Goal: Register for event/course

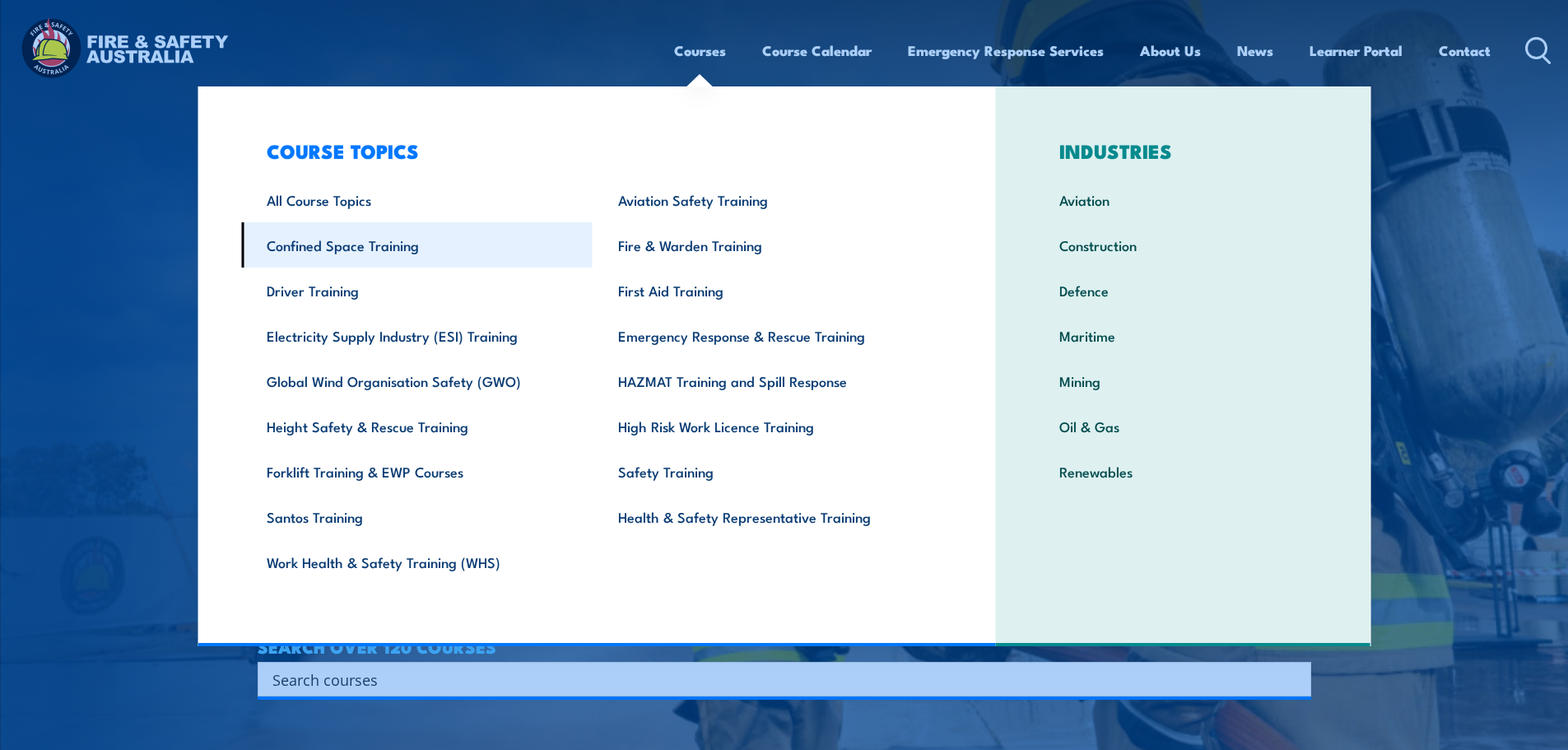
click at [355, 246] on link "Confined Space Training" at bounding box center [417, 245] width 352 height 45
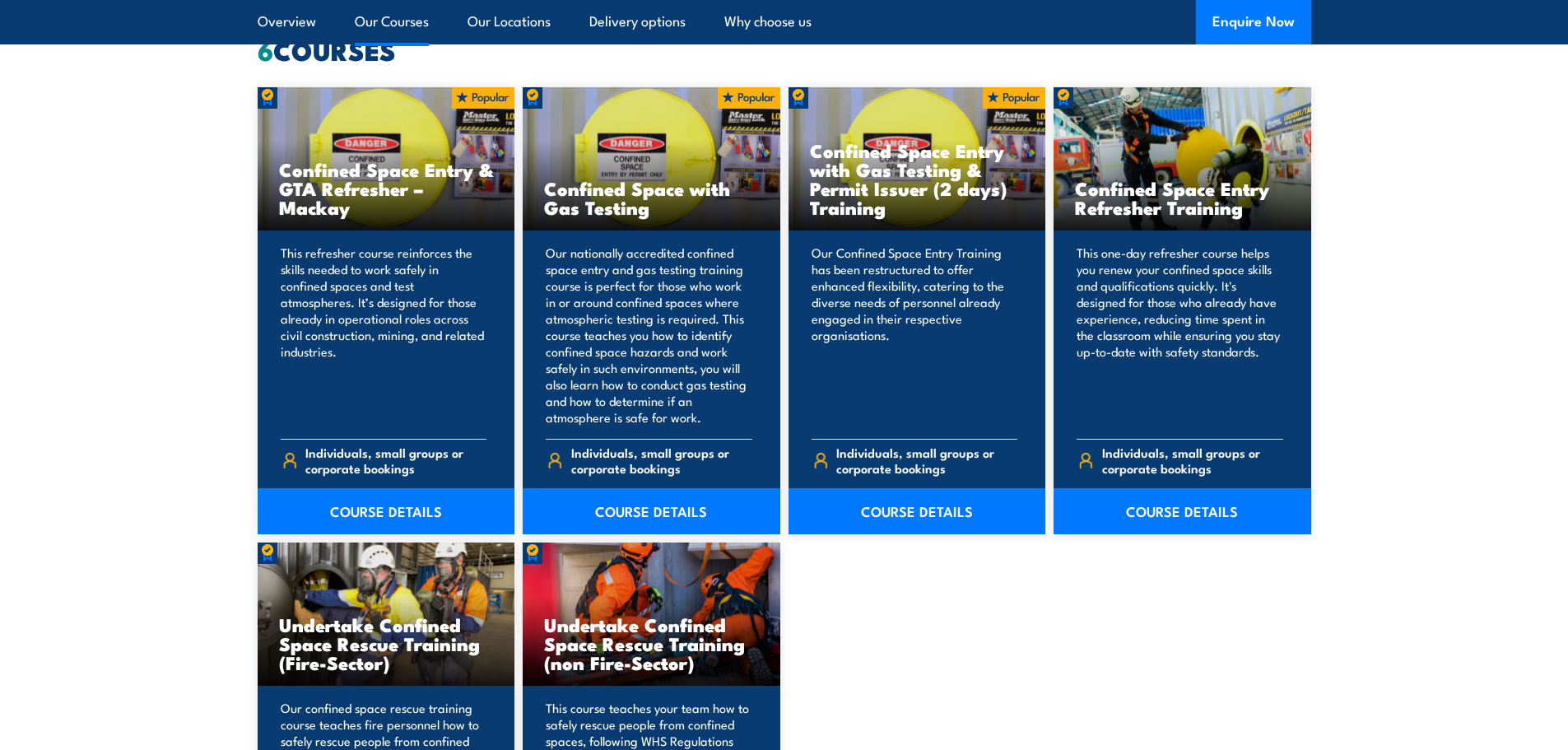
scroll to position [1317, 0]
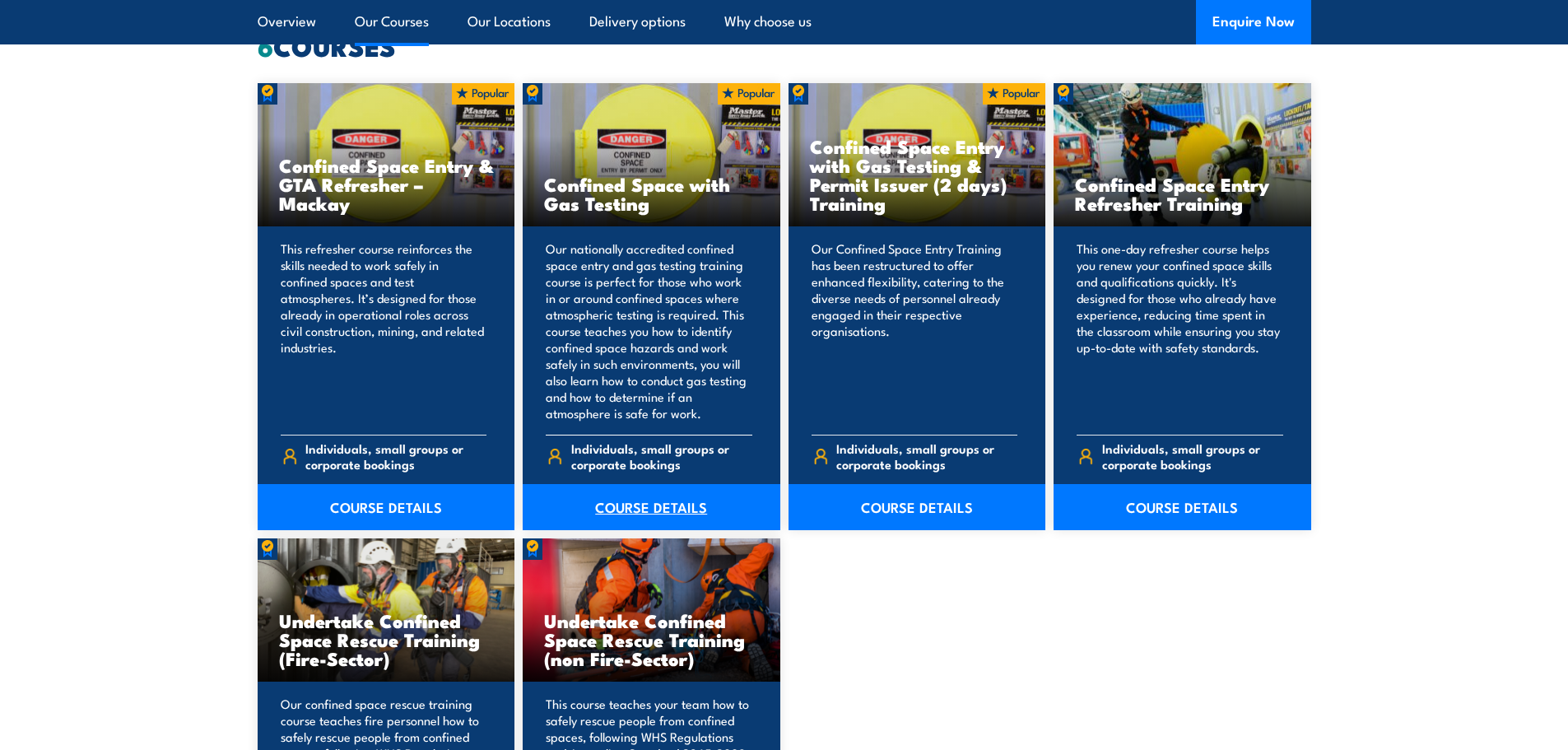
click at [684, 501] on link "COURSE DETAILS" at bounding box center [652, 507] width 258 height 46
click at [920, 505] on link "COURSE DETAILS" at bounding box center [917, 507] width 258 height 46
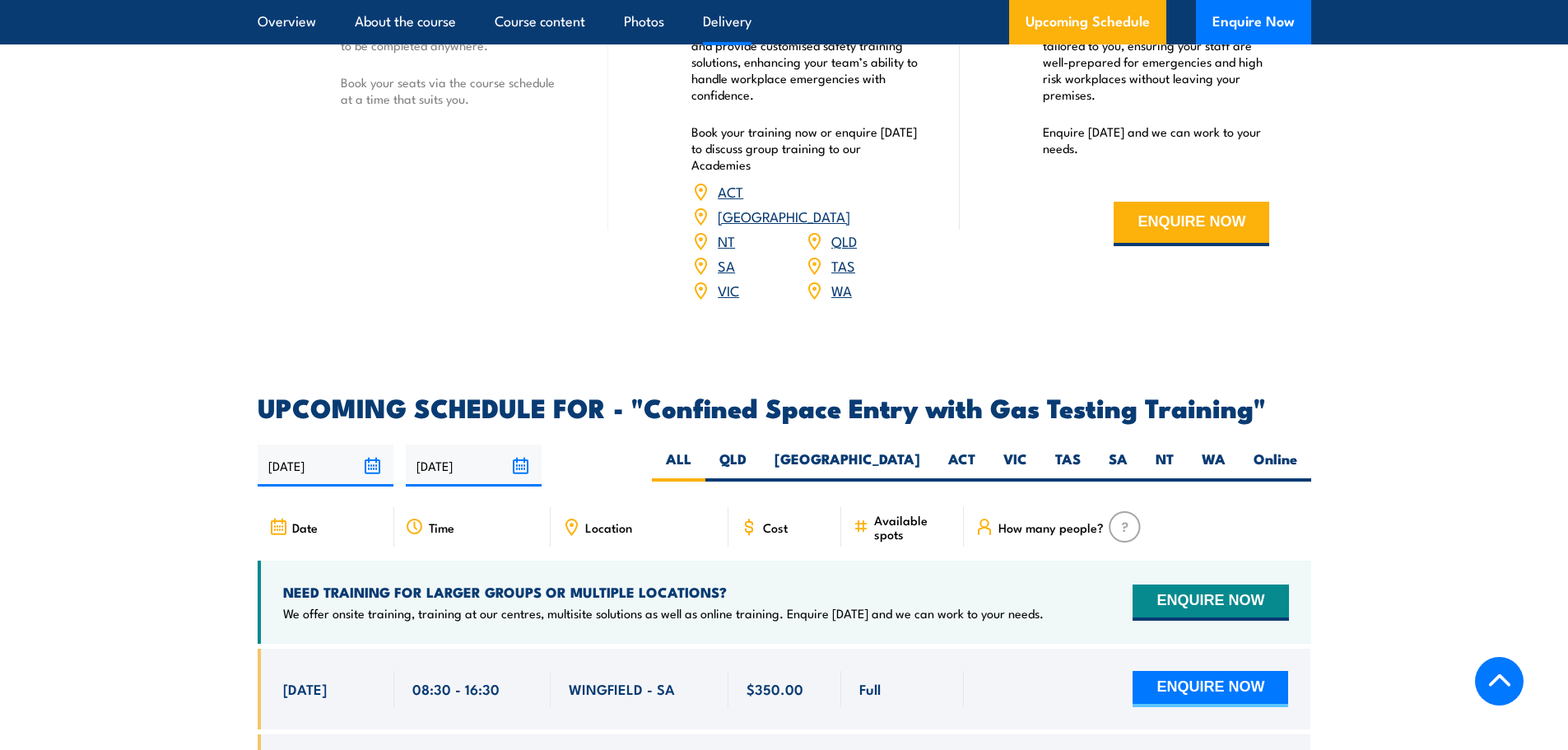
scroll to position [2800, 0]
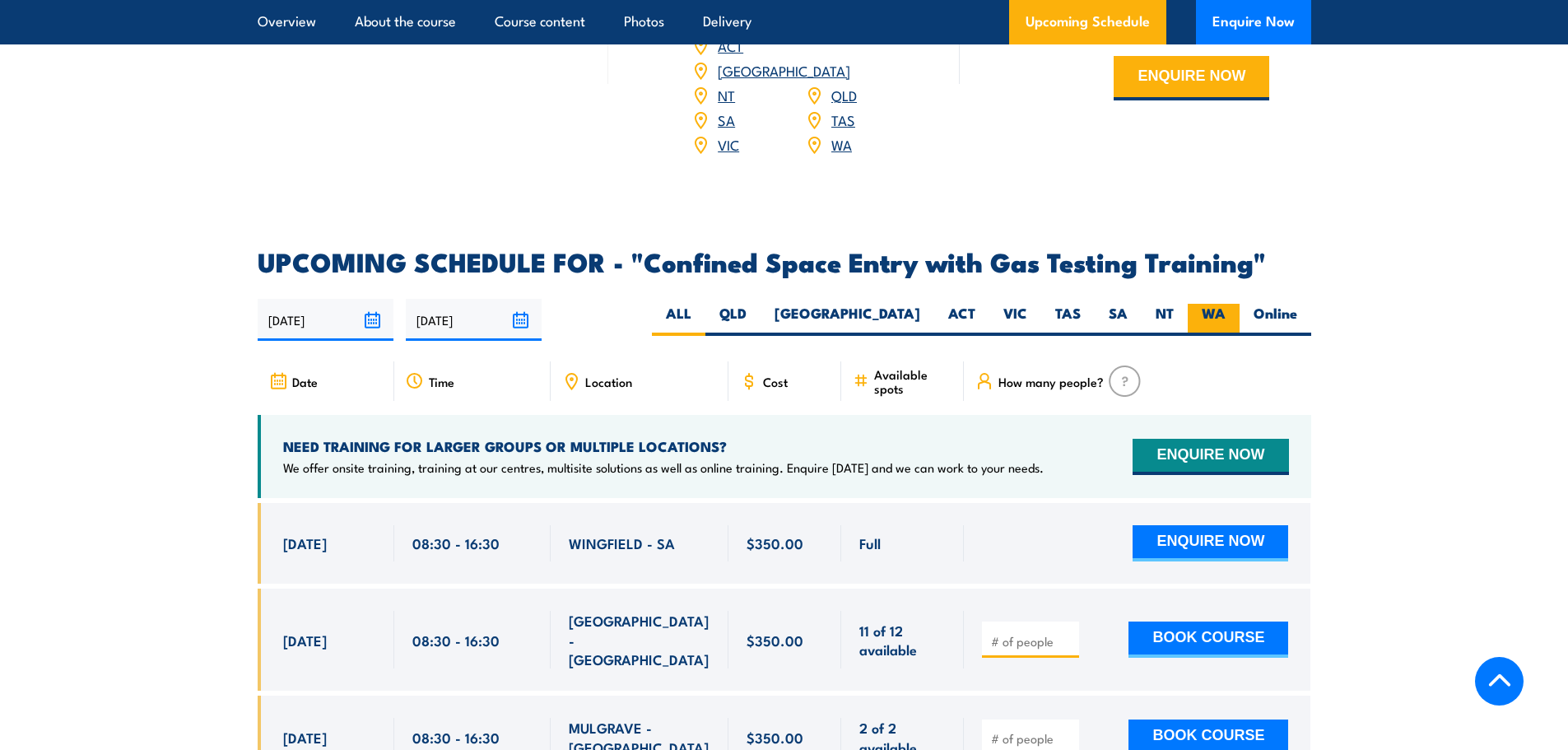
click at [1199, 315] on label "WA" at bounding box center [1214, 320] width 52 height 32
click at [1225, 314] on input "WA" at bounding box center [1230, 309] width 11 height 11
radio input "true"
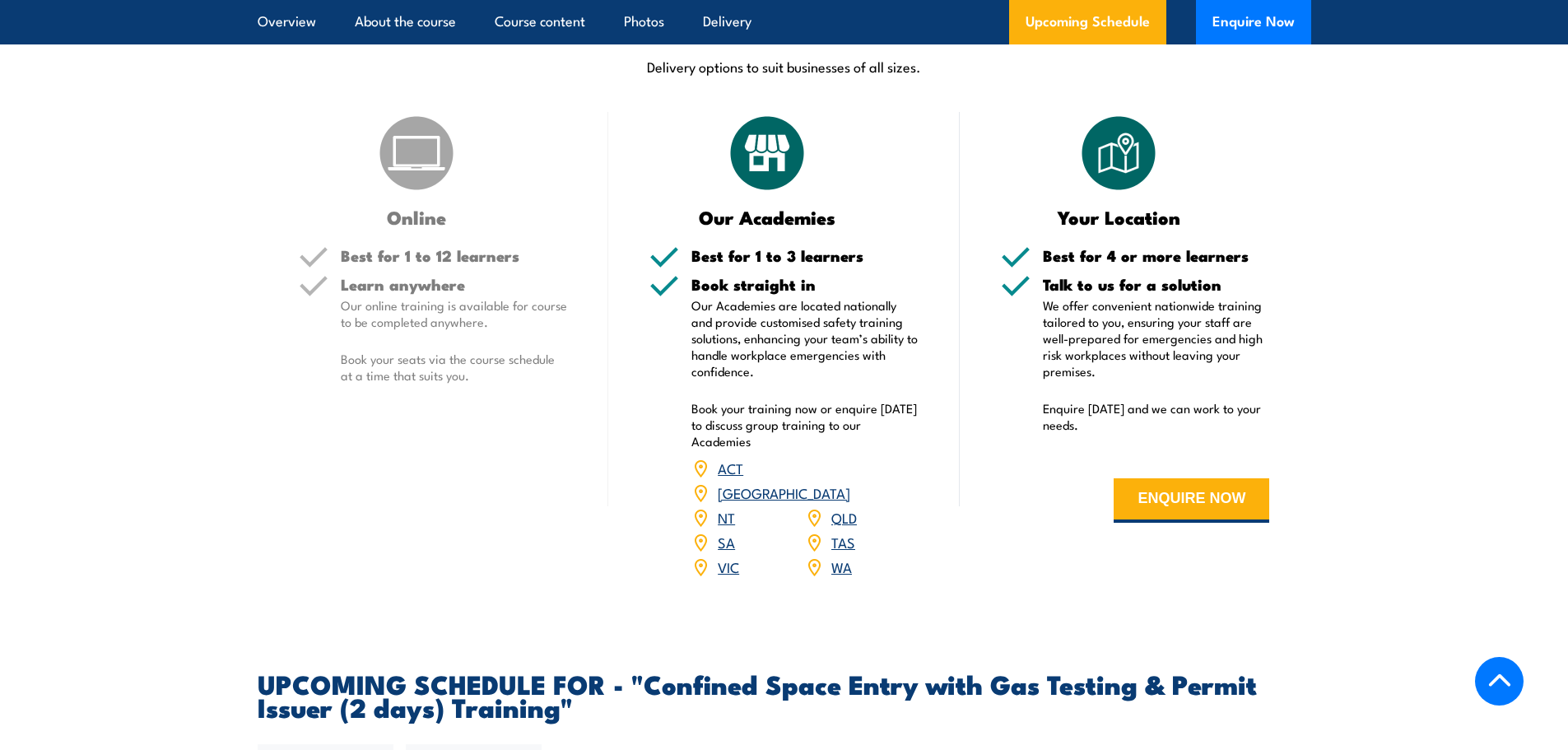
scroll to position [2470, 0]
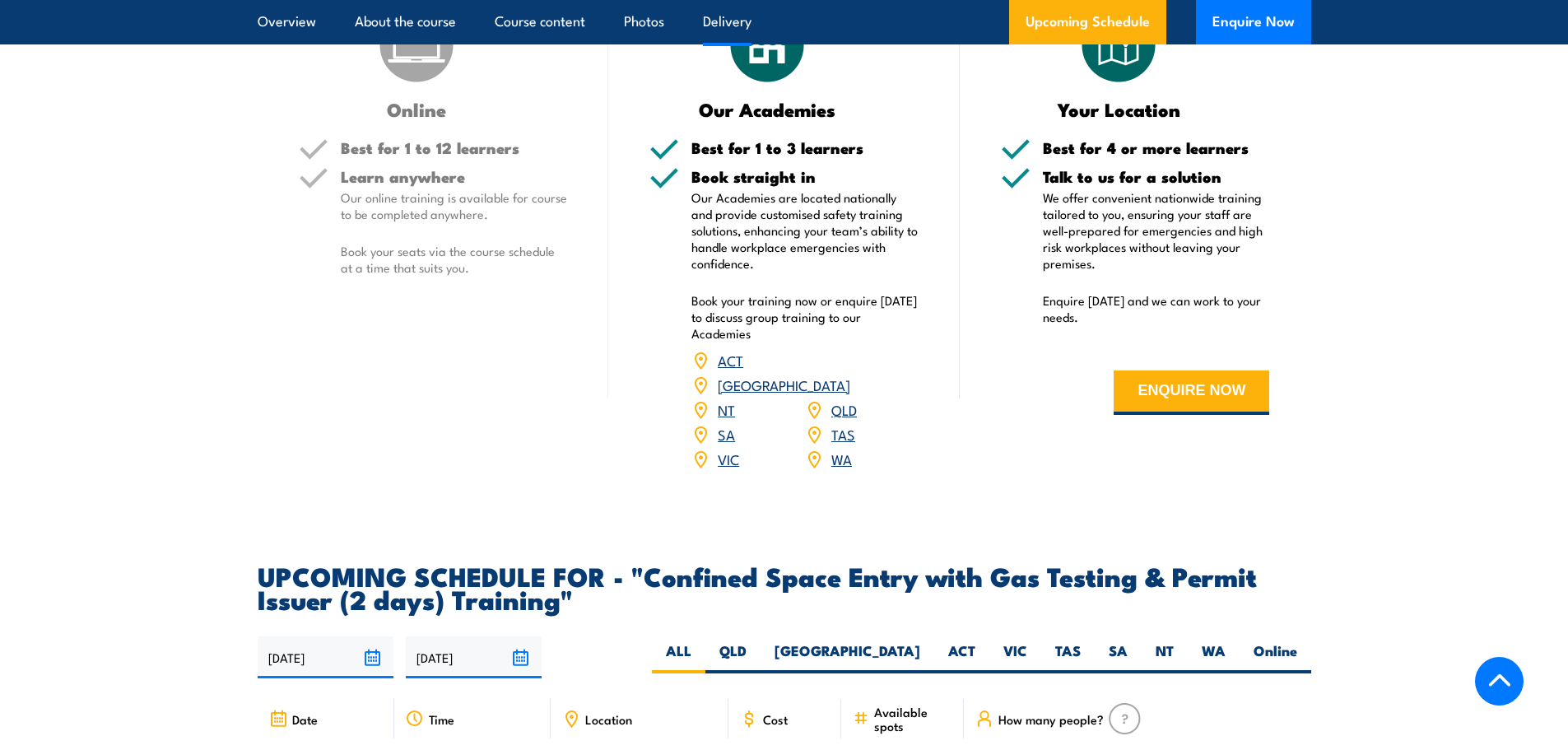
click at [1199, 637] on div "24/09/2025 23/03/2026" at bounding box center [785, 658] width 1054 height 42
click at [1206, 646] on label "WA" at bounding box center [1214, 658] width 52 height 32
click at [1225, 646] on input "WA" at bounding box center [1230, 647] width 11 height 11
radio input "true"
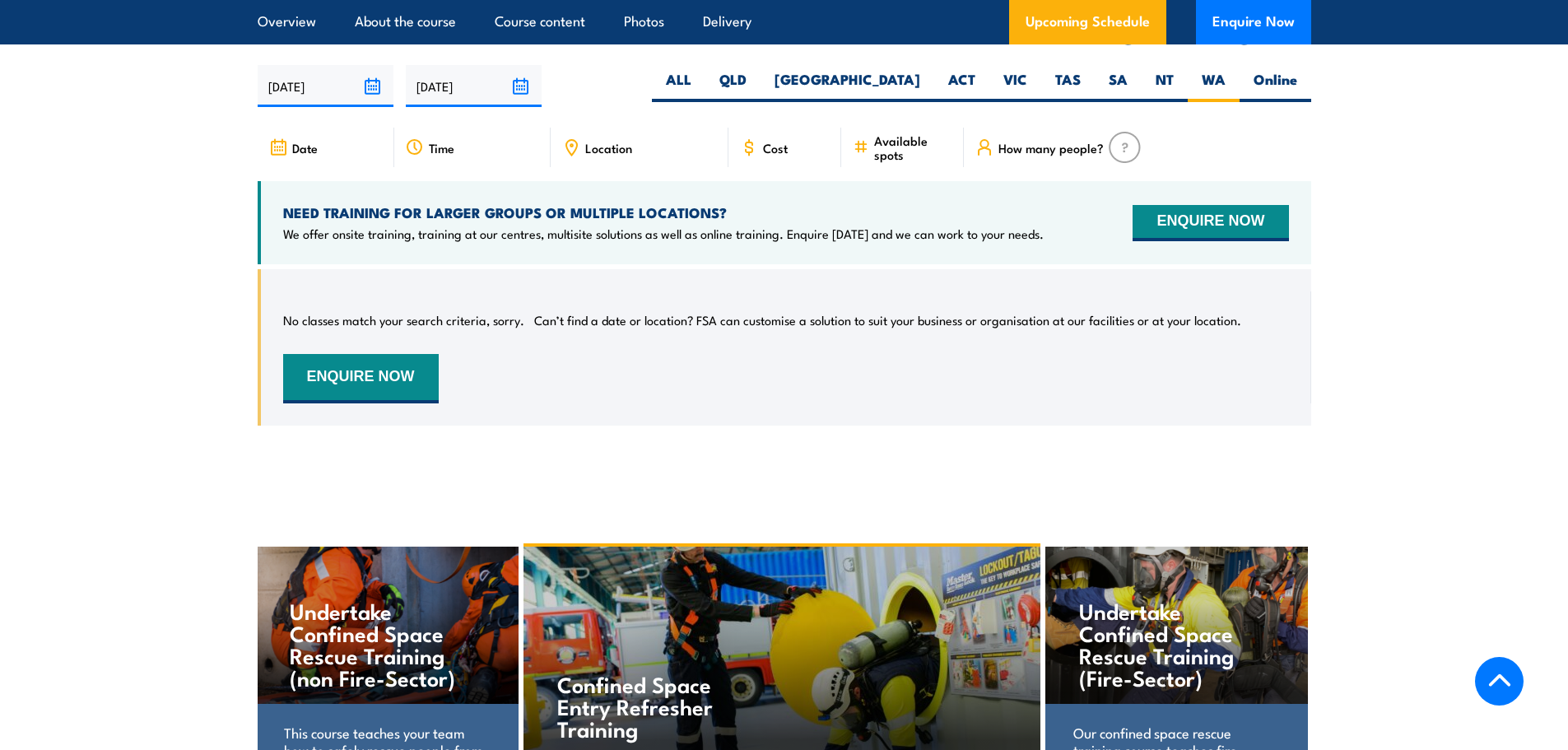
scroll to position [3044, 0]
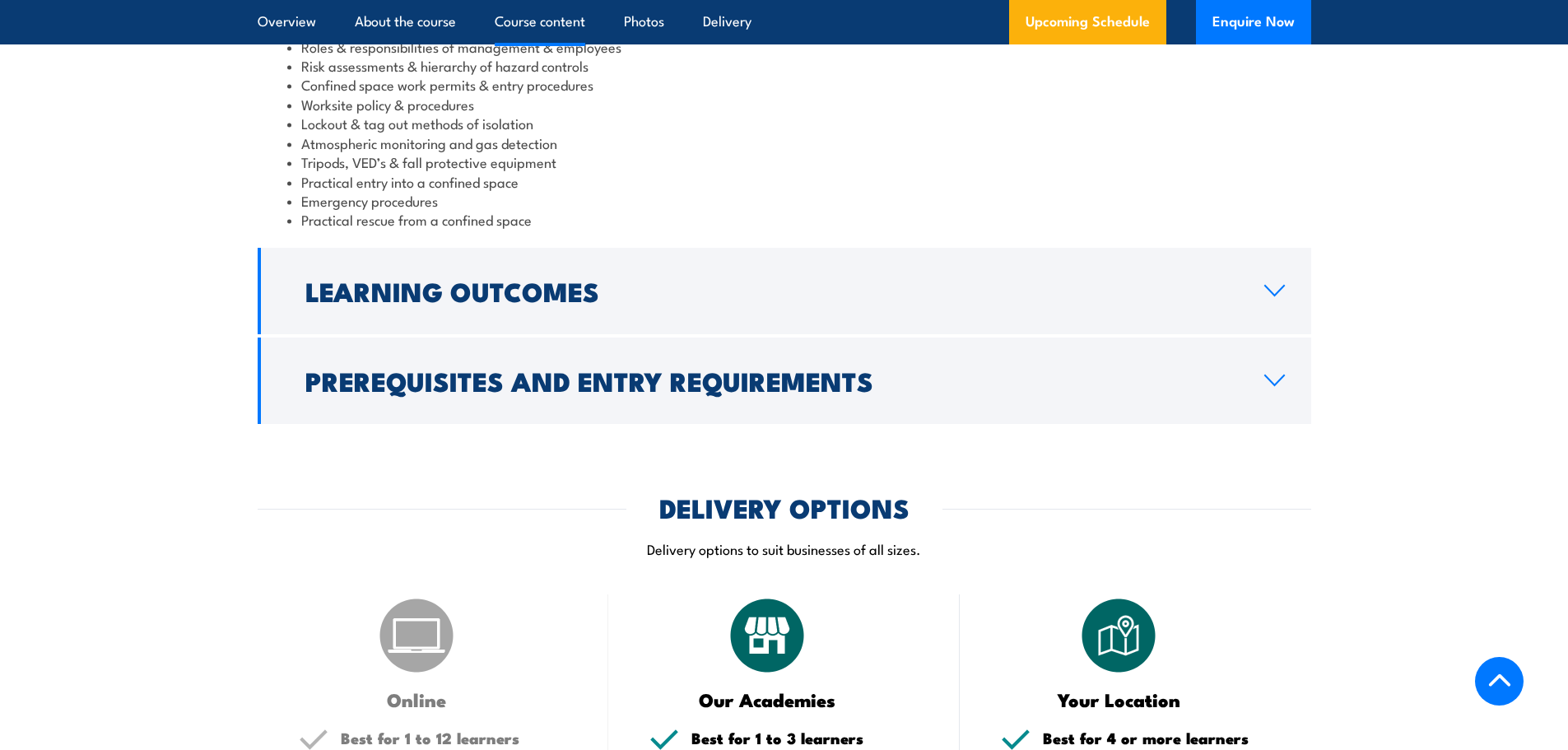
scroll to position [1877, 0]
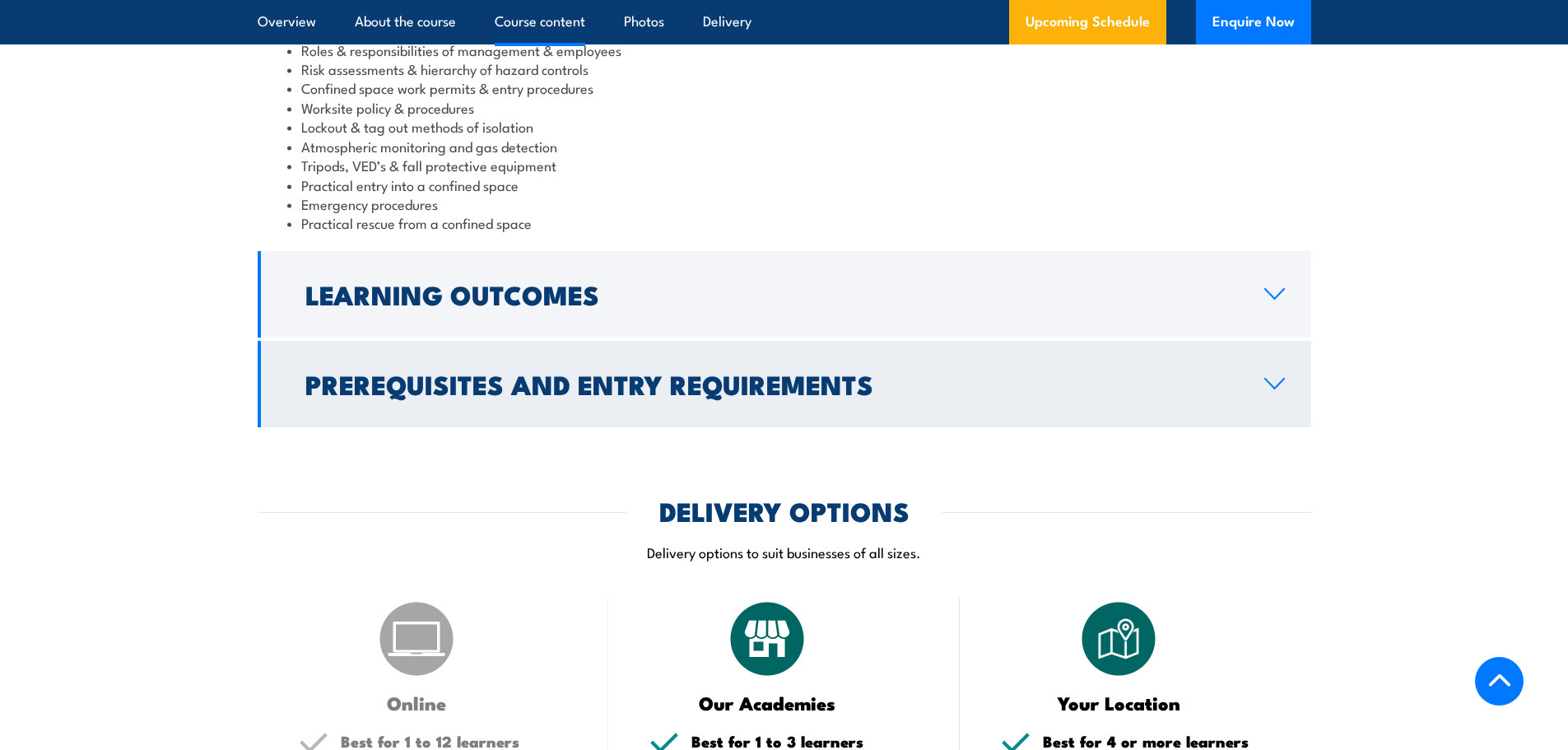
click at [575, 394] on h2 "Prerequisites and Entry Requirements" at bounding box center [771, 384] width 932 height 23
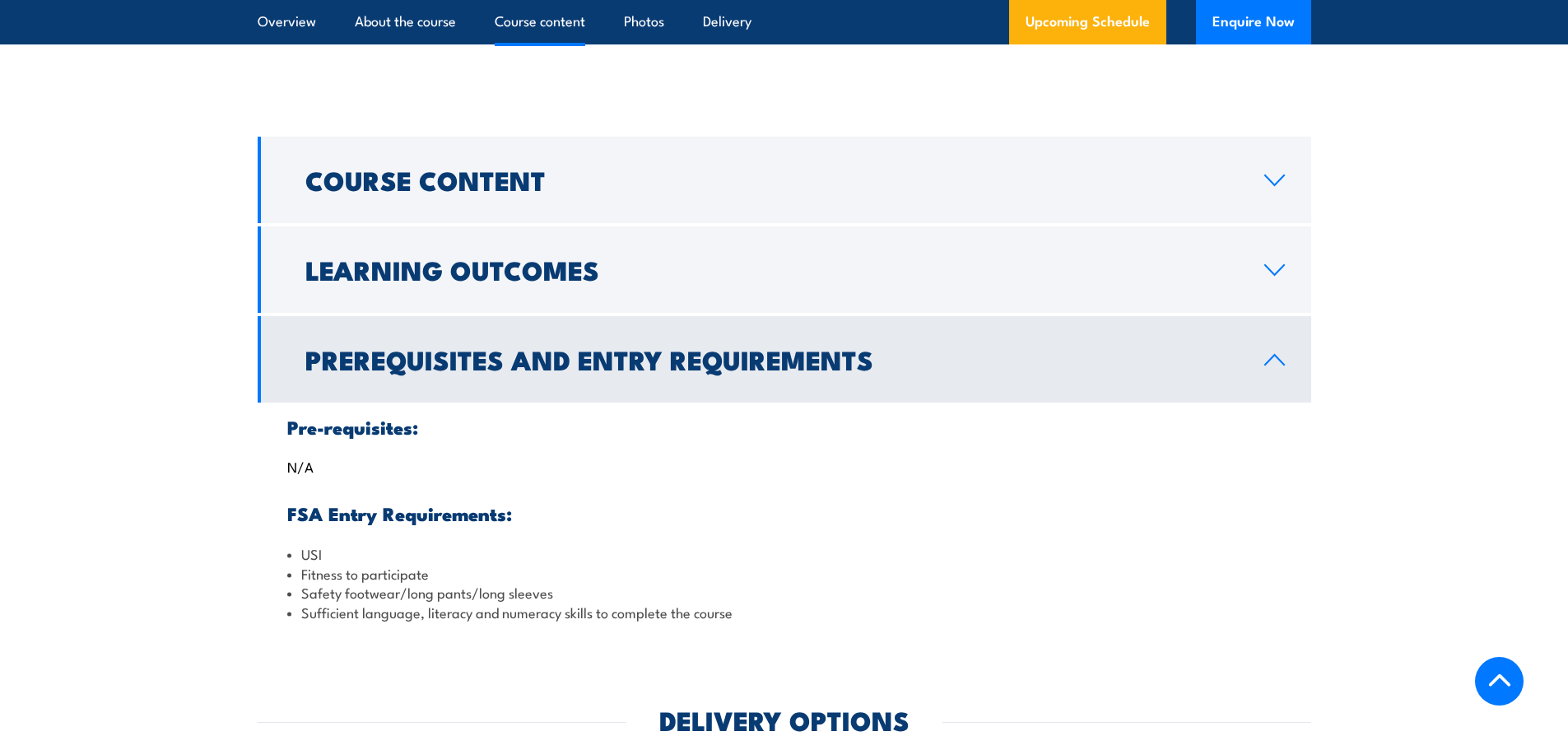
scroll to position [1620, 0]
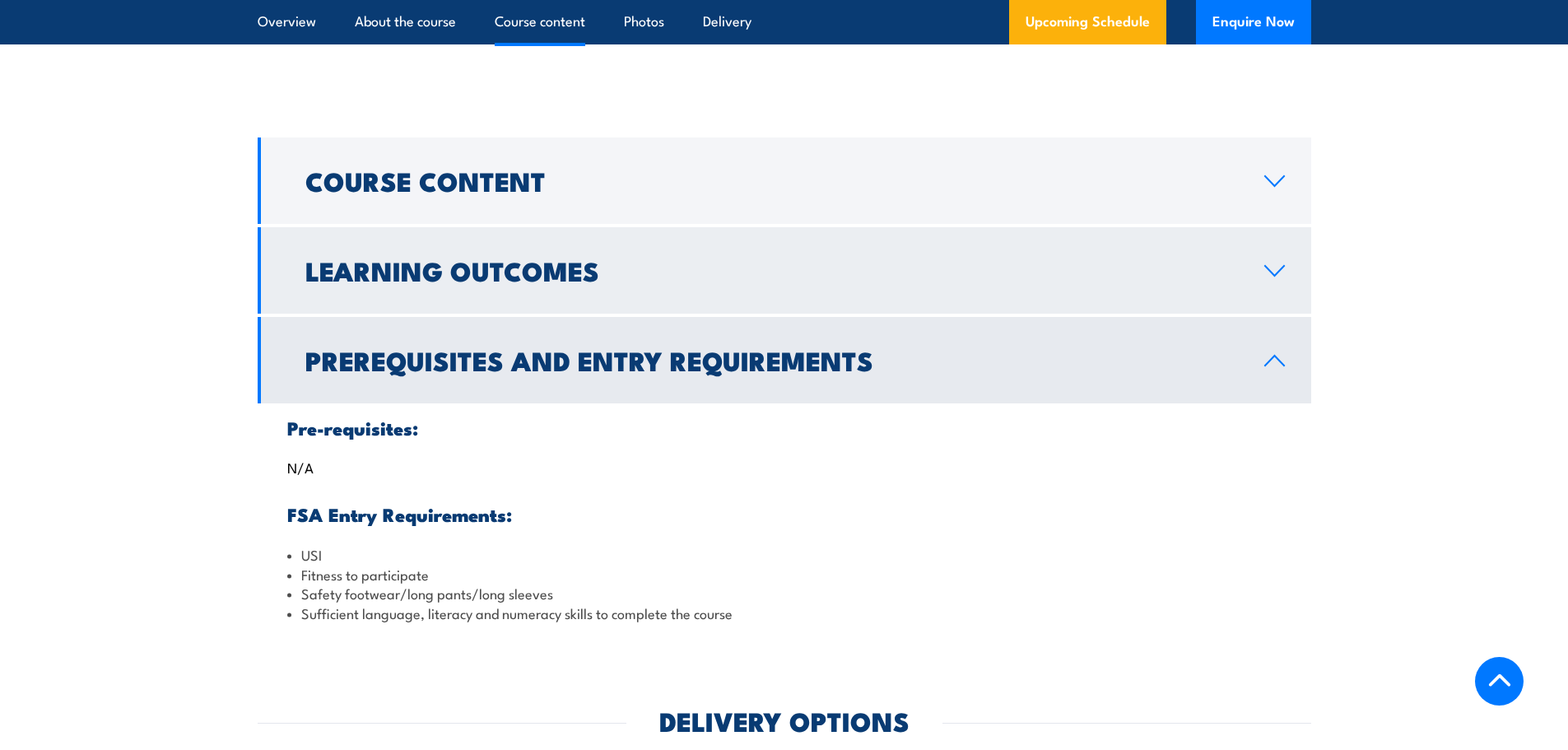
click at [571, 282] on h2 "Learning Outcomes" at bounding box center [771, 271] width 932 height 23
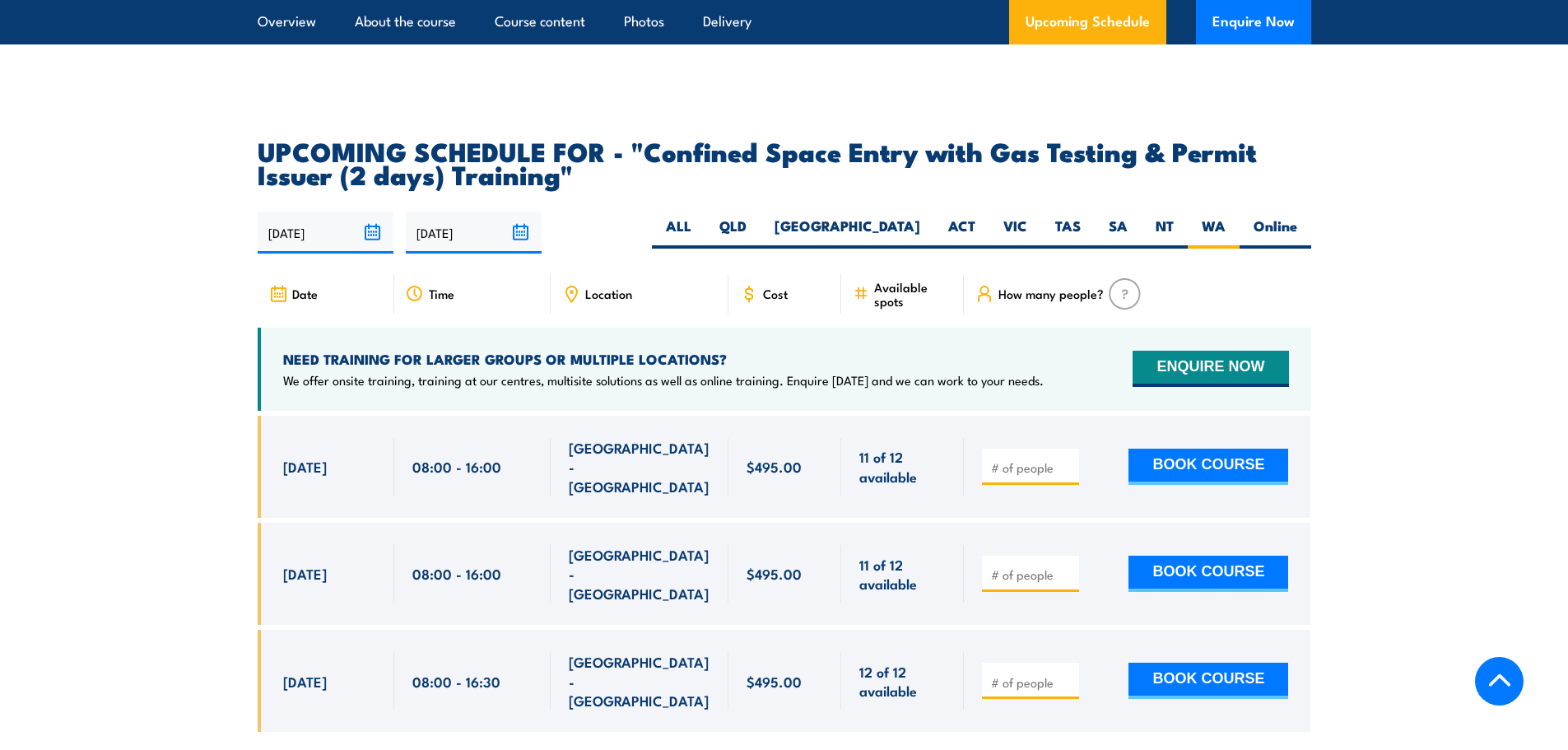
scroll to position [2855, 0]
